Goal: Navigation & Orientation: Understand site structure

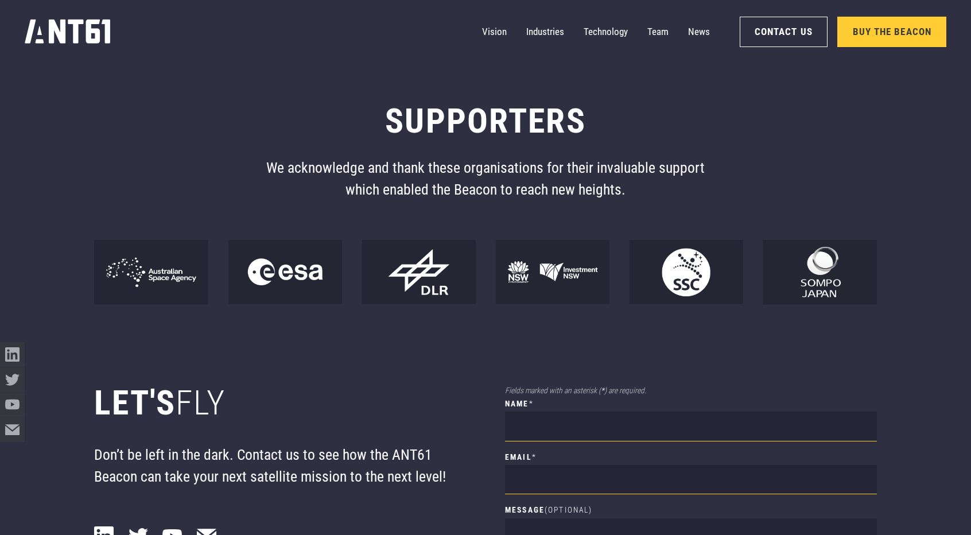
scroll to position [9238, 0]
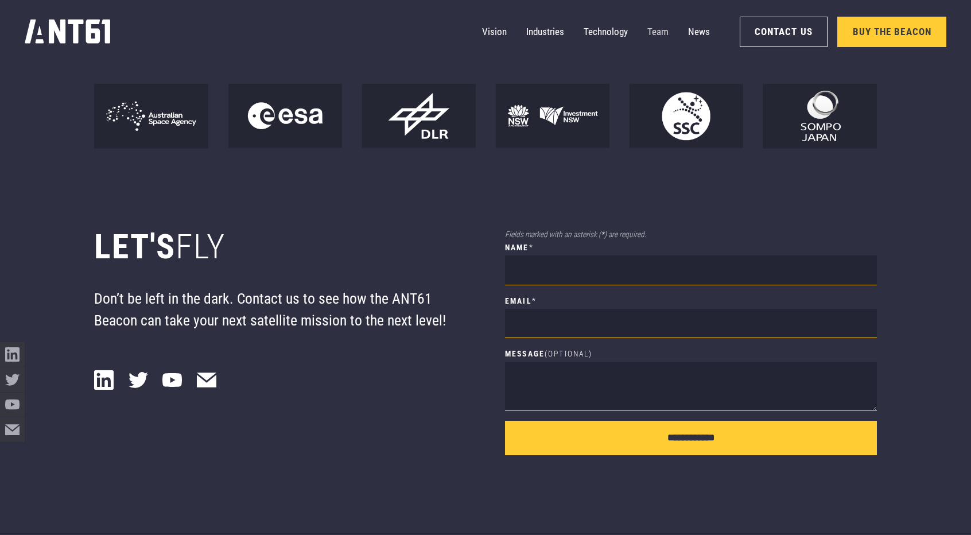
click at [662, 34] on link "Team" at bounding box center [657, 32] width 21 height 25
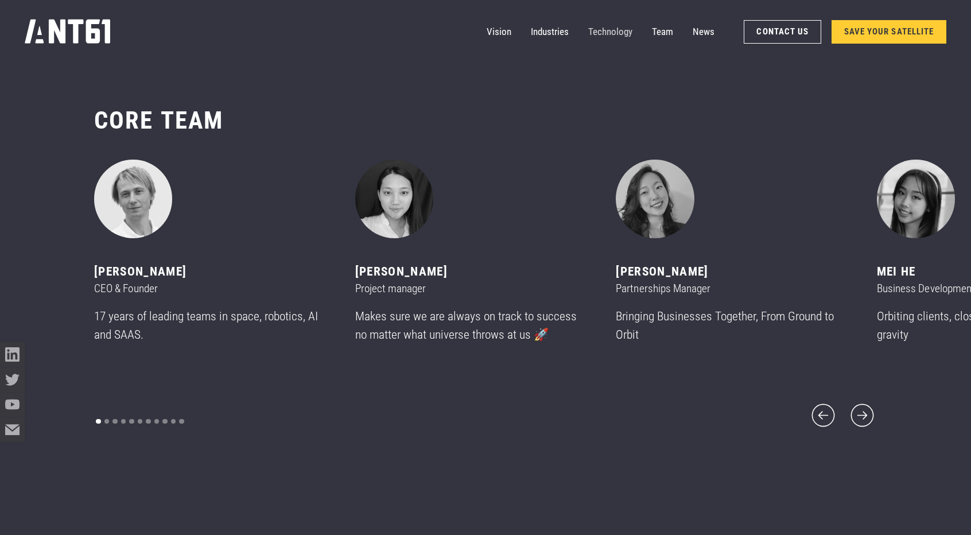
click at [592, 35] on link "Technology" at bounding box center [610, 32] width 44 height 25
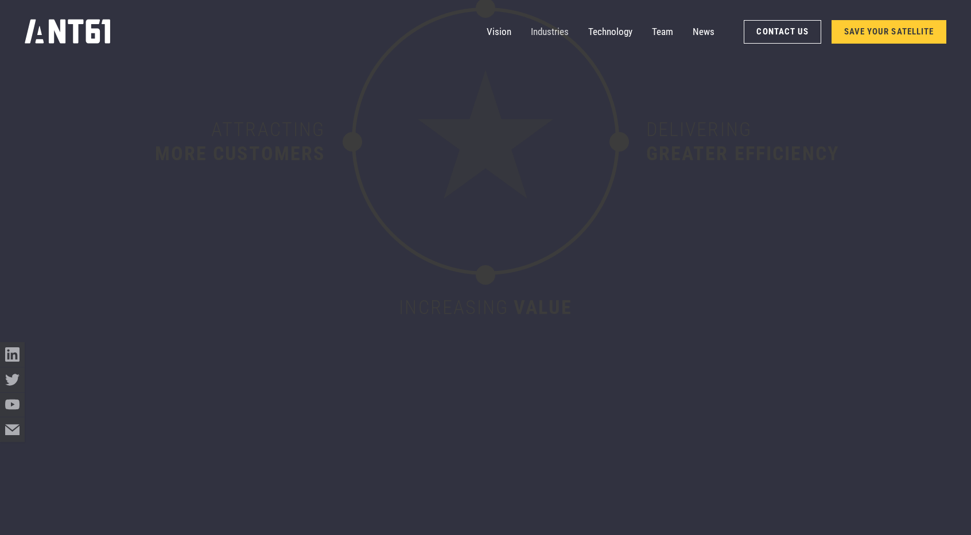
click at [553, 33] on link "Industries" at bounding box center [550, 32] width 38 height 25
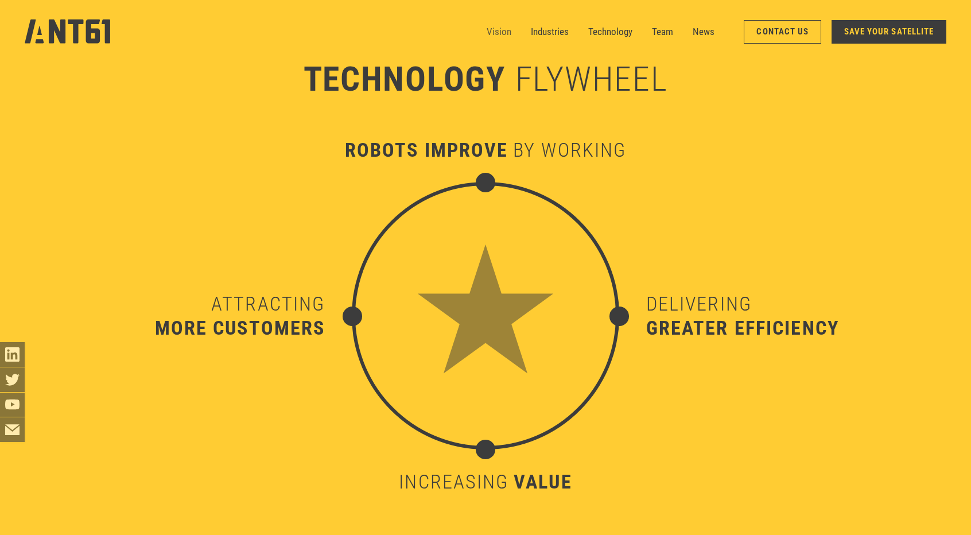
click at [505, 34] on link "Vision" at bounding box center [499, 32] width 25 height 25
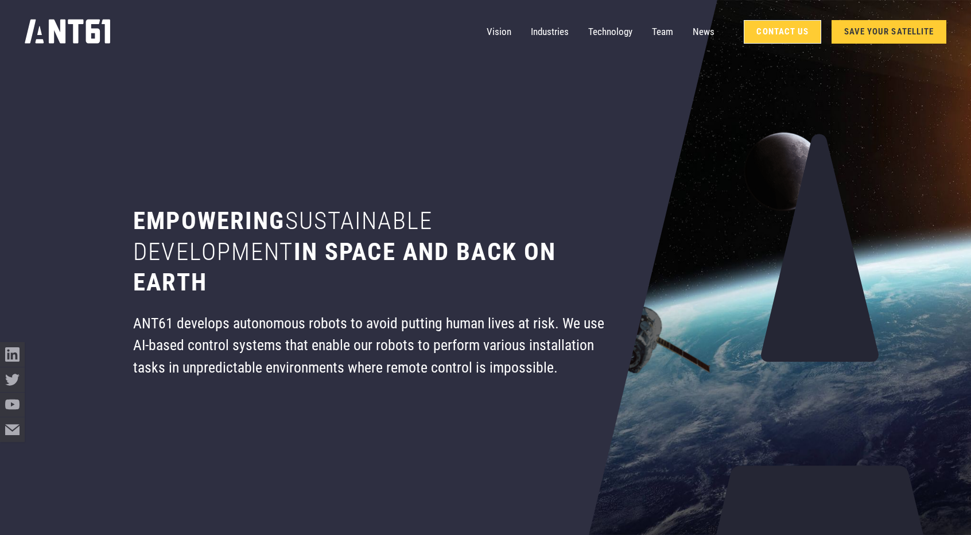
click at [767, 33] on link "Contact Us" at bounding box center [782, 32] width 77 height 24
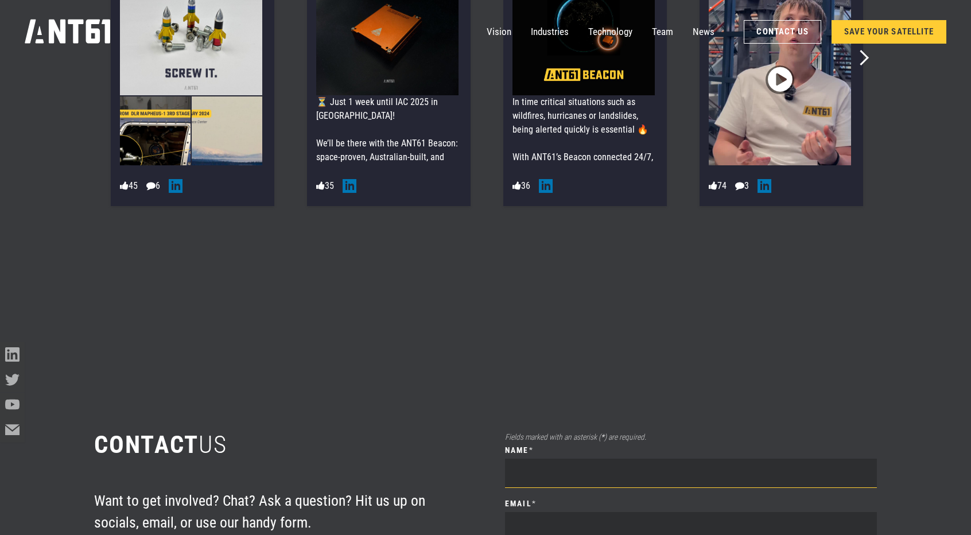
scroll to position [6966, 0]
